Goal: Entertainment & Leisure: Consume media (video, audio)

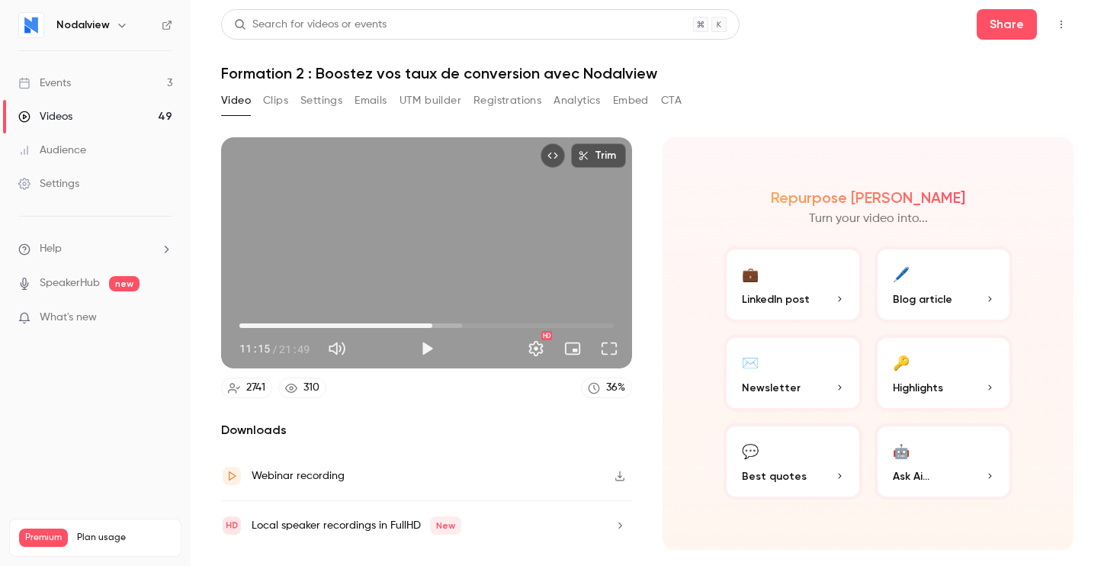
click at [821, 53] on header "Search for videos or events Share Formation 2 : Boostez vos taux de conversion …" at bounding box center [647, 45] width 852 height 73
click at [425, 355] on button "Play" at bounding box center [427, 348] width 30 height 30
click at [614, 354] on button "Full screen" at bounding box center [609, 348] width 30 height 30
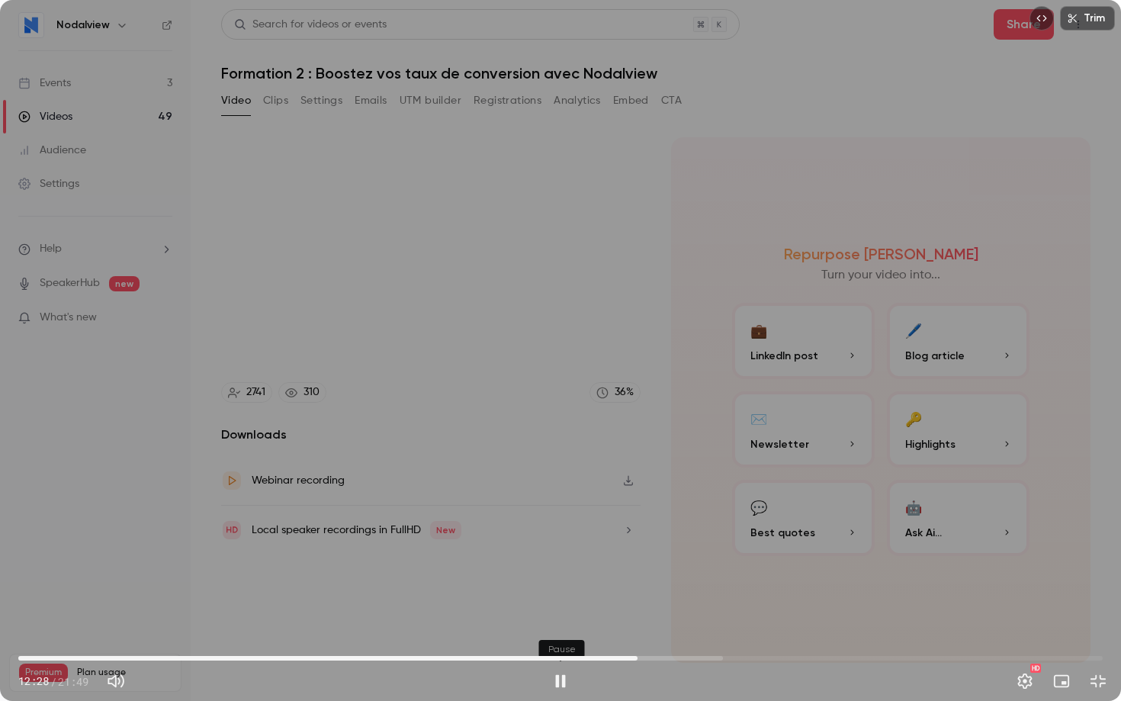
click at [563, 565] on button "Pause" at bounding box center [560, 681] width 30 height 30
click at [563, 565] on button "Play" at bounding box center [560, 681] width 30 height 30
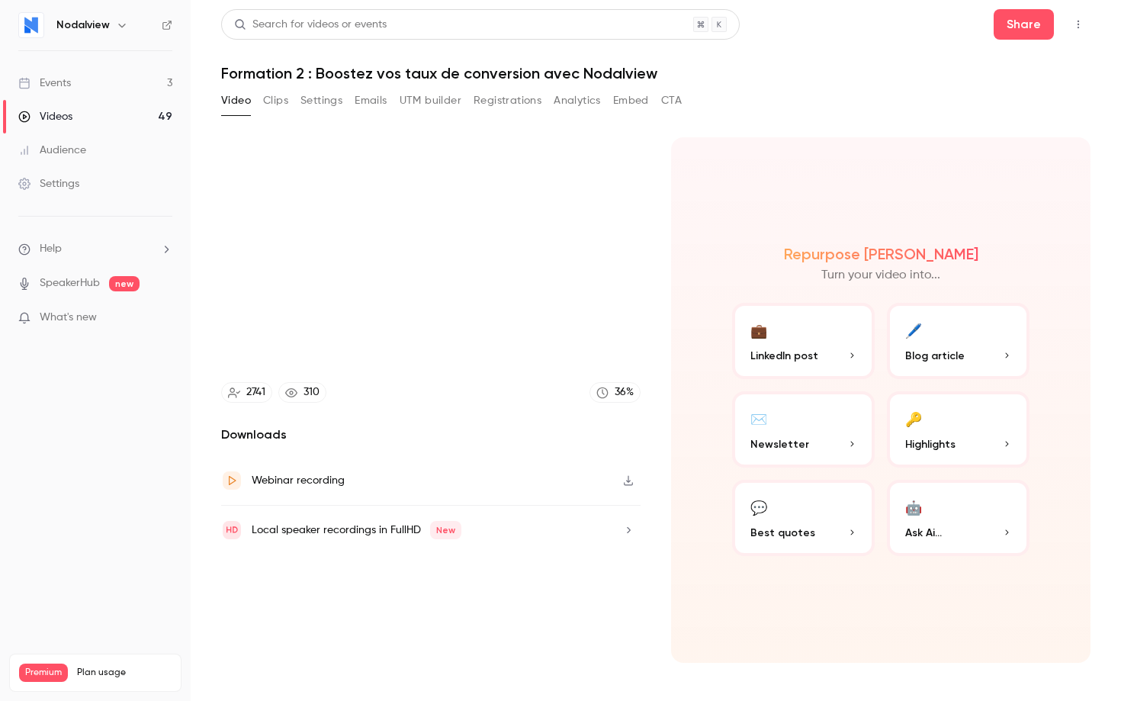
type input "*****"
click at [545, 565] on button "Pause" at bounding box center [560, 681] width 30 height 30
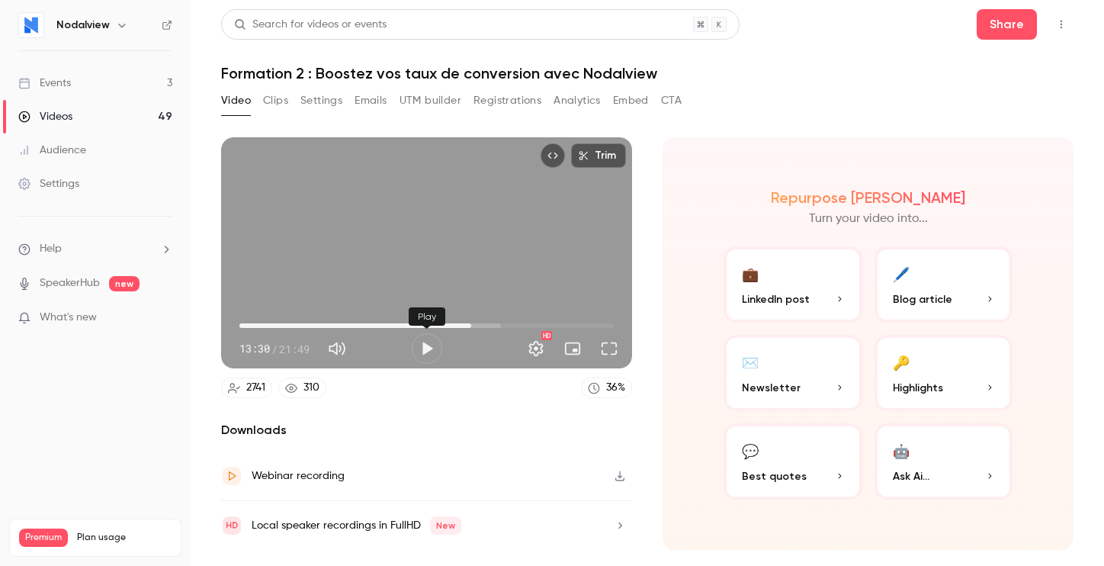
click at [435, 355] on button "Play" at bounding box center [427, 348] width 30 height 30
click at [618, 349] on button "Full screen" at bounding box center [609, 348] width 30 height 30
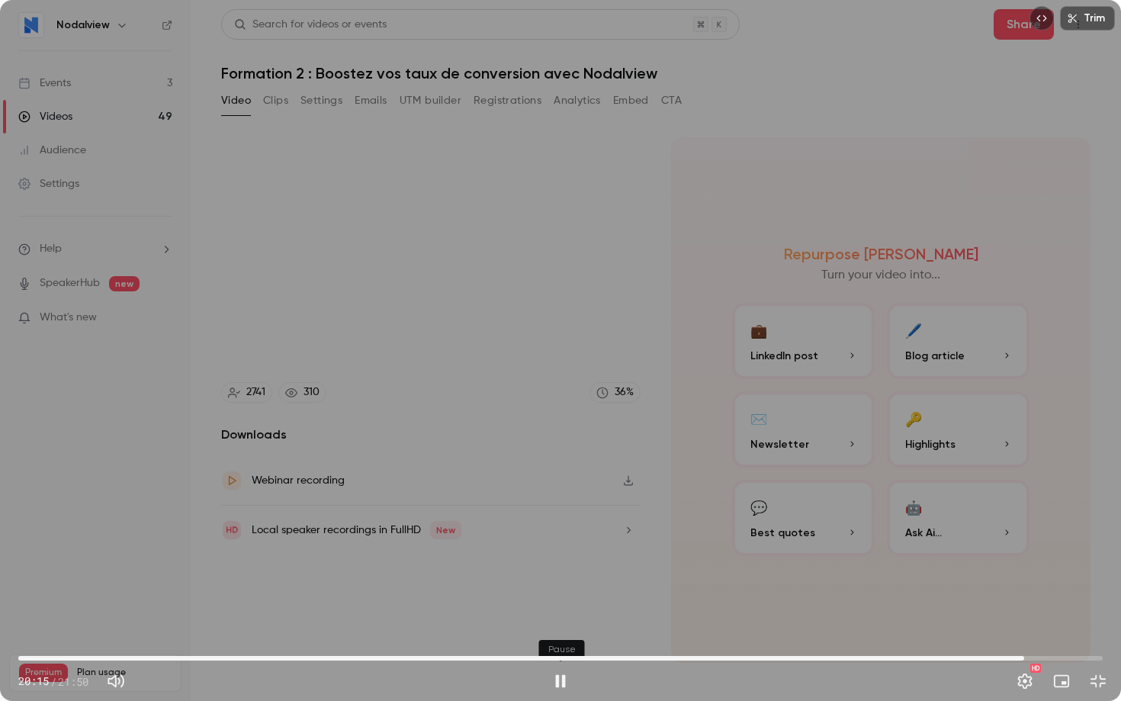
click at [555, 565] on button "Pause" at bounding box center [560, 681] width 30 height 30
click at [545, 565] on button "Play" at bounding box center [560, 681] width 30 height 30
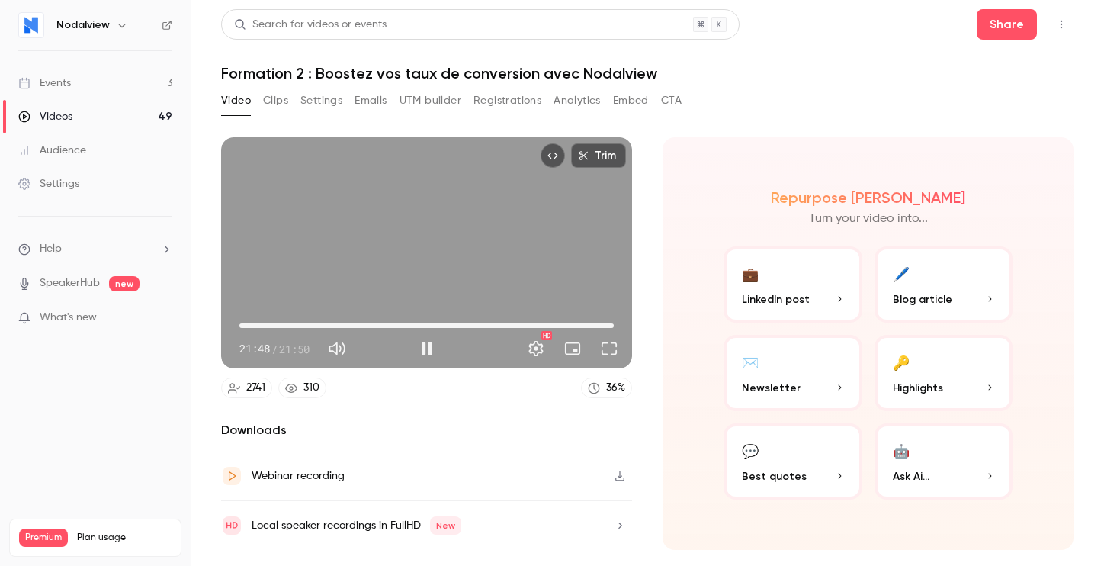
click at [425, 348] on button "Pause" at bounding box center [427, 348] width 30 height 30
type input "******"
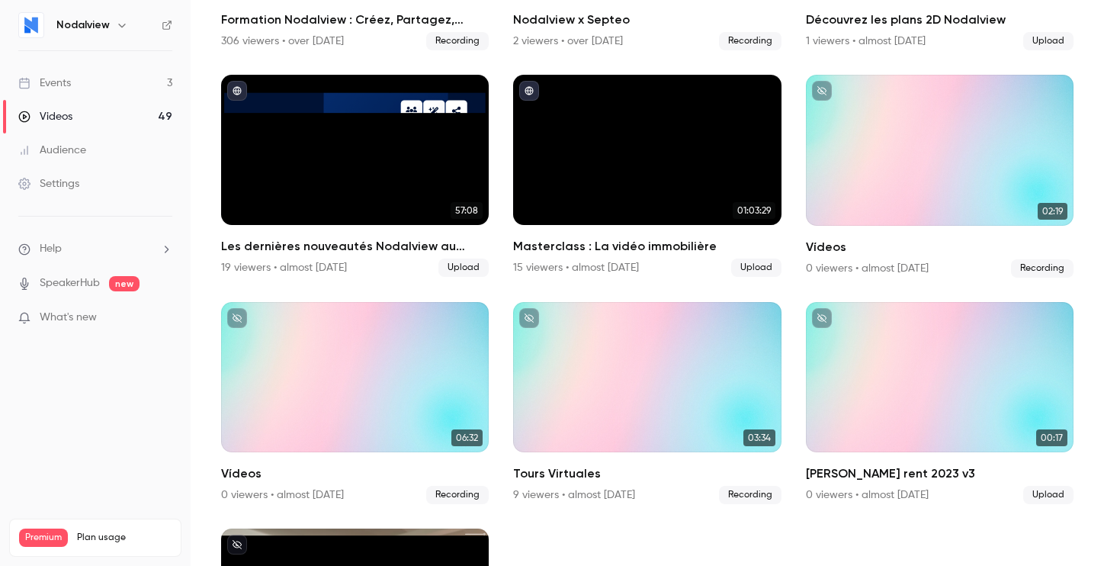
scroll to position [2369, 0]
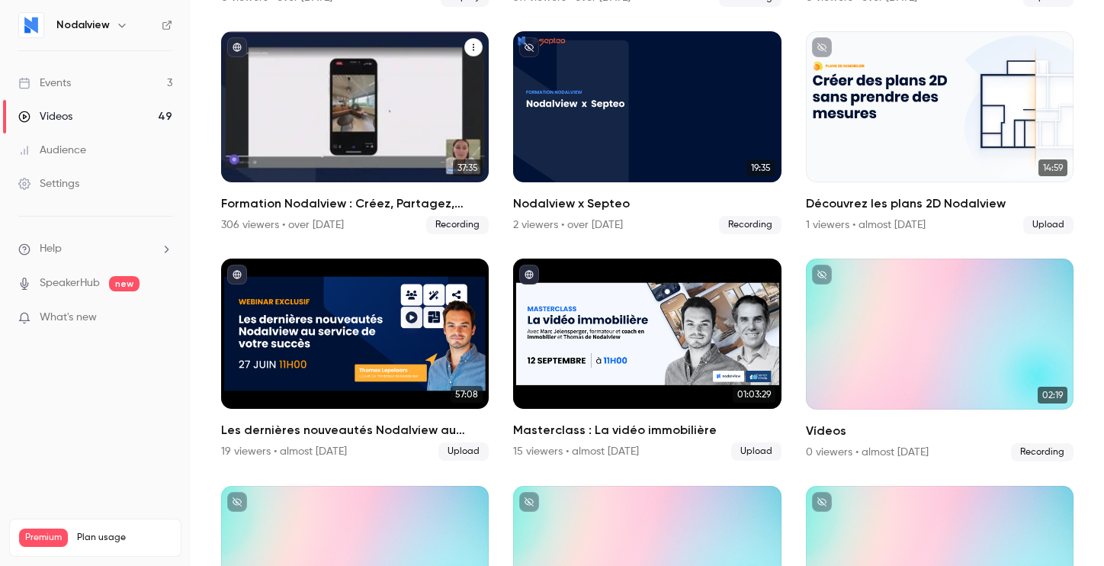
click at [361, 126] on div "Formation Nodalview : Créez, Partagez, Convertissez" at bounding box center [355, 106] width 268 height 151
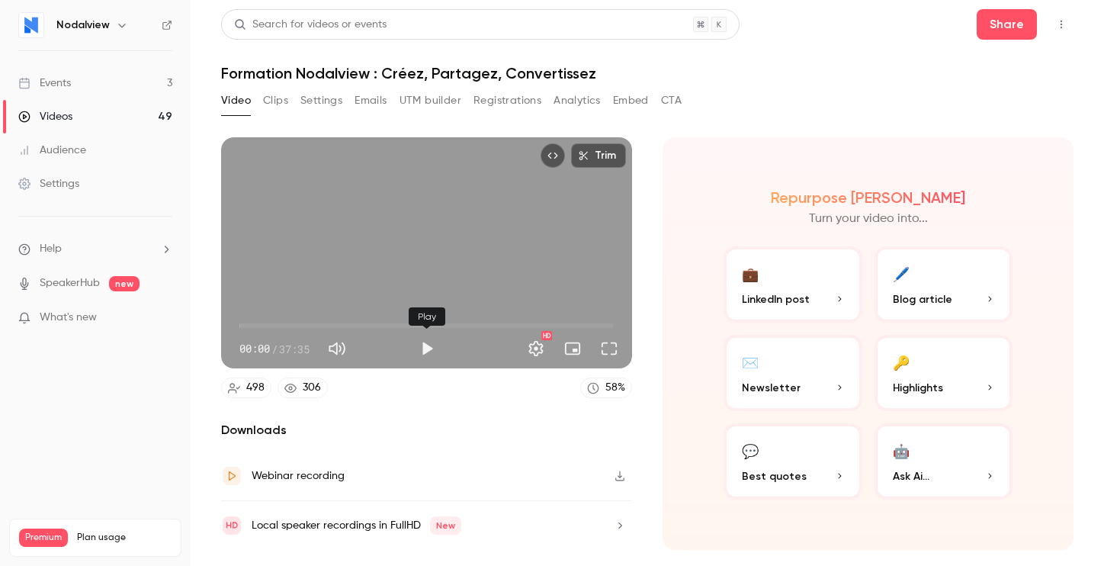
click at [425, 350] on button "Play" at bounding box center [427, 348] width 30 height 30
click at [608, 349] on button "Full screen" at bounding box center [609, 348] width 30 height 30
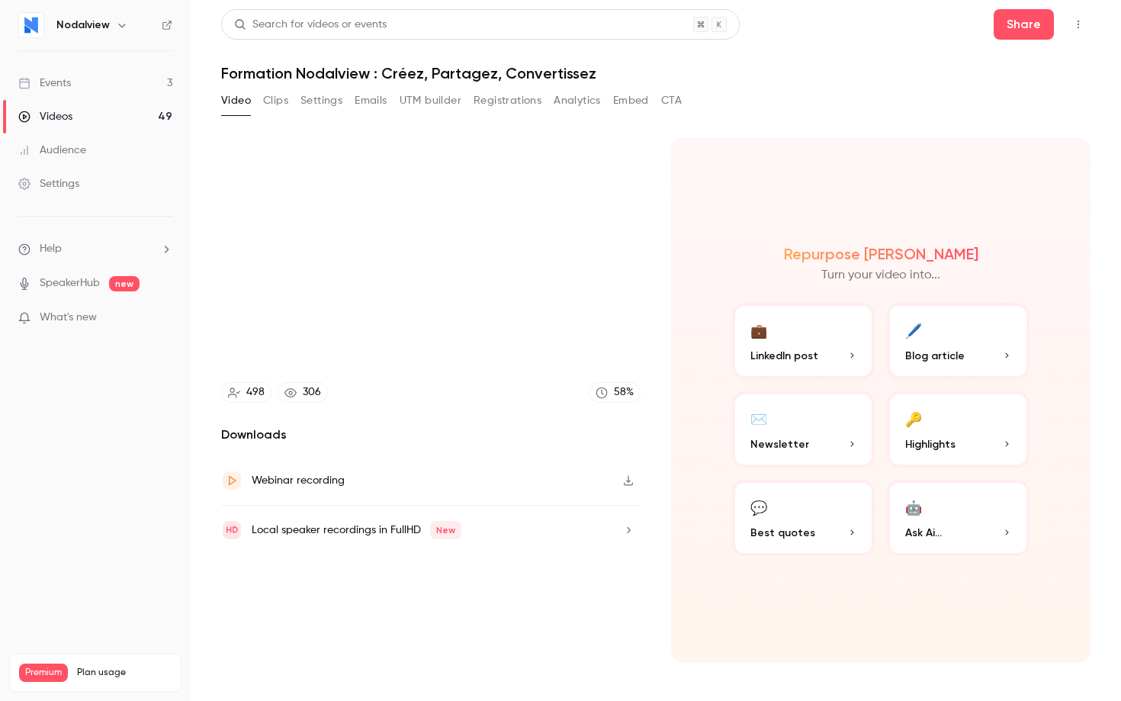
type input "*****"
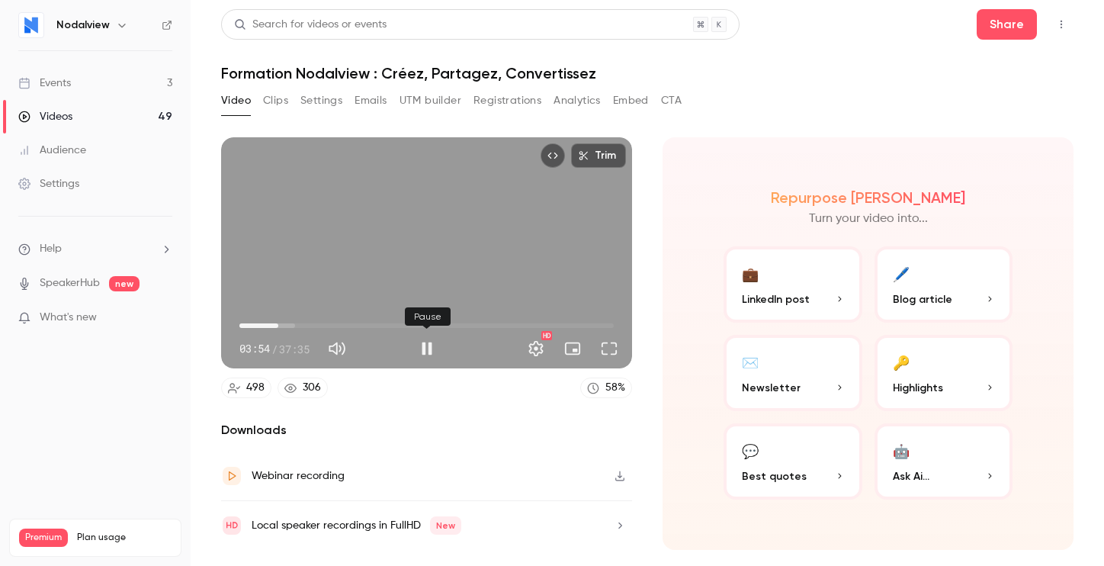
click at [427, 340] on button "Pause" at bounding box center [427, 348] width 30 height 30
click at [435, 348] on button "Play" at bounding box center [427, 348] width 30 height 30
click at [606, 342] on button "Full screen" at bounding box center [609, 348] width 30 height 30
click at [430, 339] on button "Pause" at bounding box center [427, 348] width 30 height 30
click at [427, 353] on button "Play" at bounding box center [427, 348] width 30 height 30
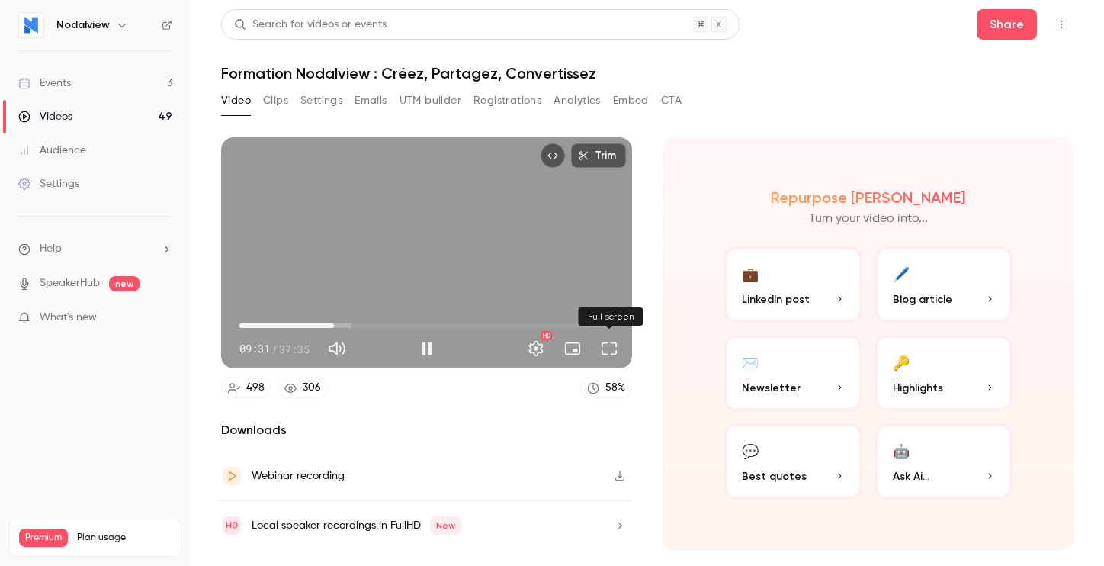
click at [611, 351] on button "Full screen" at bounding box center [609, 348] width 30 height 30
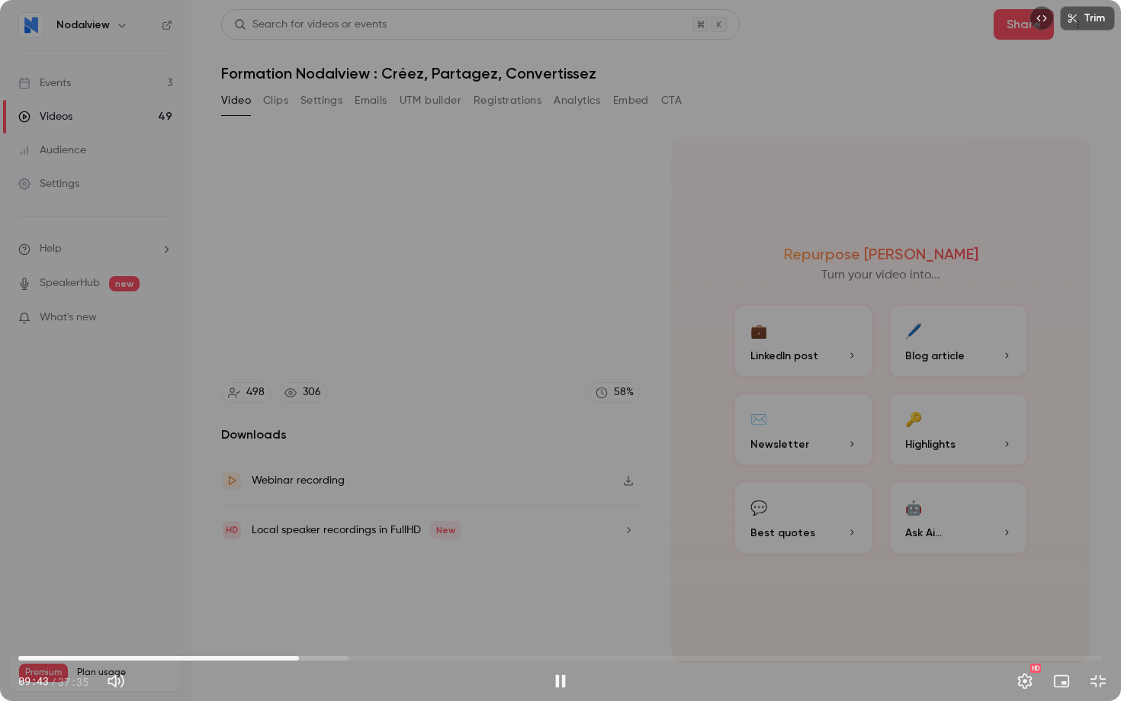
click at [1005, 508] on div "Trim 09:43 09:43 / 37:35 HD" at bounding box center [560, 350] width 1121 height 701
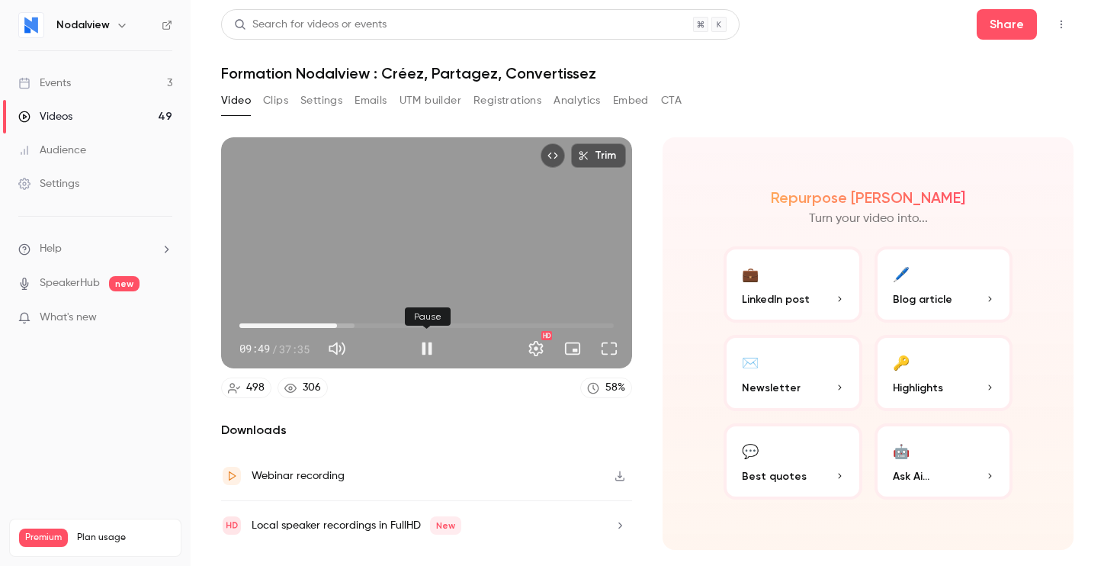
click at [423, 342] on button "Pause" at bounding box center [427, 348] width 30 height 30
type input "***"
